Goal: Task Accomplishment & Management: Complete application form

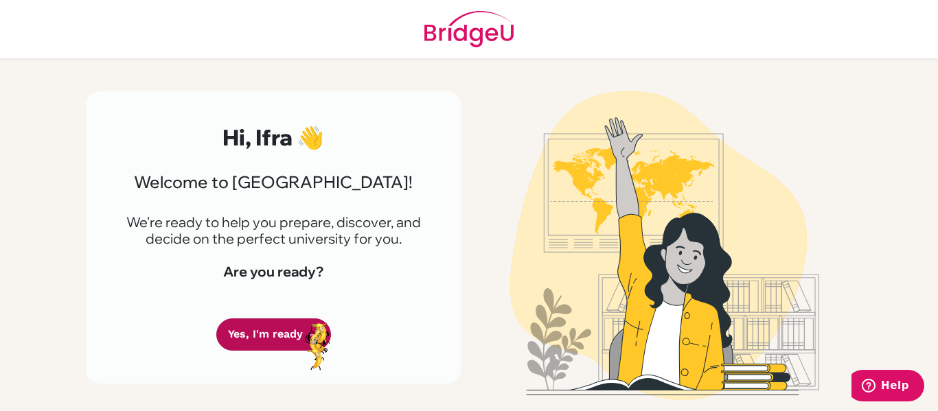
click at [308, 332] on icon at bounding box center [313, 334] width 11 height 11
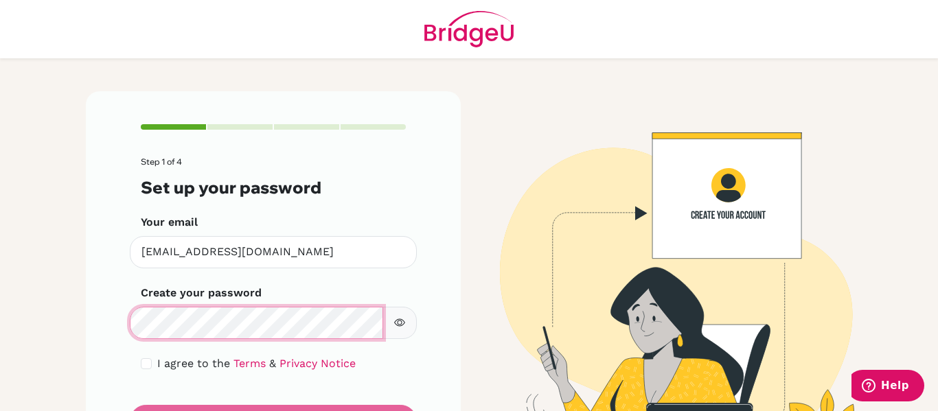
scroll to position [71, 0]
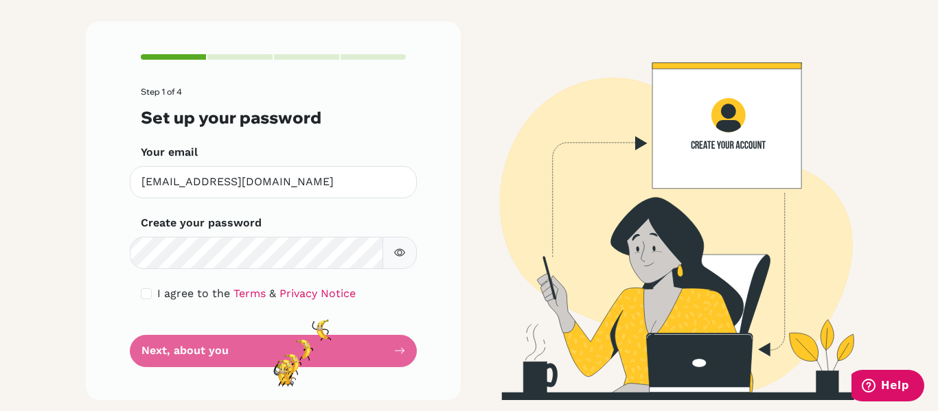
click at [273, 365] on form "Step 1 of 4 Set up your password Your email ifratazeen.stu@npsinternational.edu…" at bounding box center [273, 227] width 265 height 280
click at [279, 351] on form "Step 1 of 4 Set up your password Your email ifratazeen.stu@npsinternational.edu…" at bounding box center [273, 227] width 265 height 280
click at [399, 345] on form "Step 1 of 4 Set up your password Your email ifratazeen.stu@npsinternational.edu…" at bounding box center [273, 227] width 265 height 280
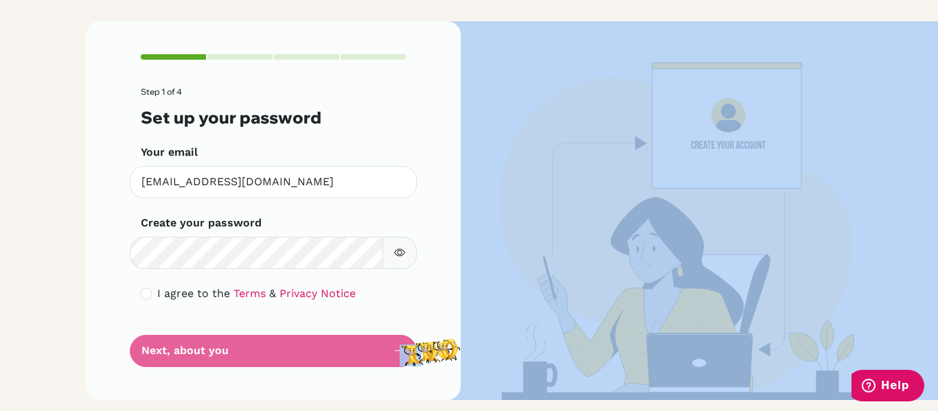
click at [399, 345] on form "Step 1 of 4 Set up your password Your email ifratazeen.stu@npsinternational.edu…" at bounding box center [273, 227] width 265 height 280
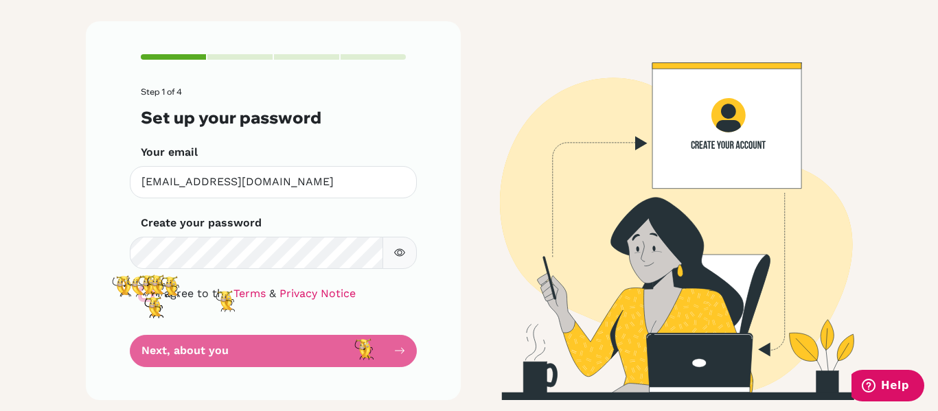
click at [144, 297] on input "checkbox" at bounding box center [146, 293] width 11 height 11
checkbox input "true"
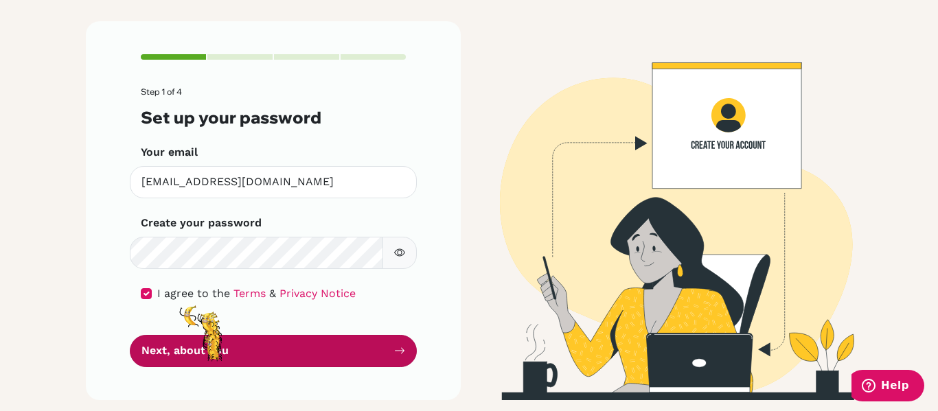
click at [203, 340] on button "Next, about you" at bounding box center [273, 351] width 287 height 32
